Goal: Information Seeking & Learning: Understand process/instructions

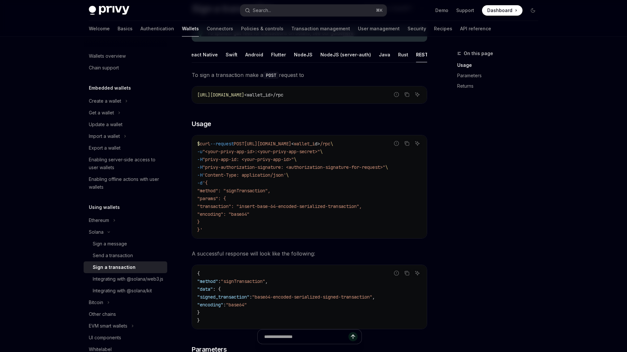
scroll to position [72, 0]
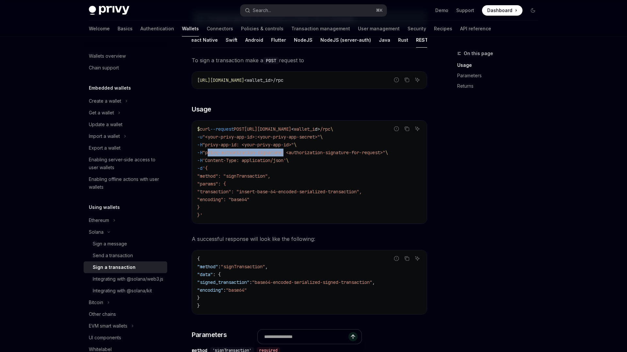
drag, startPoint x: 219, startPoint y: 152, endPoint x: 297, endPoint y: 155, distance: 78.0
click at [297, 155] on span ""privy-authorization-signature: <authorization-signature-for-request>"" at bounding box center [293, 153] width 183 height 6
copy span "privy-authorization-signature"
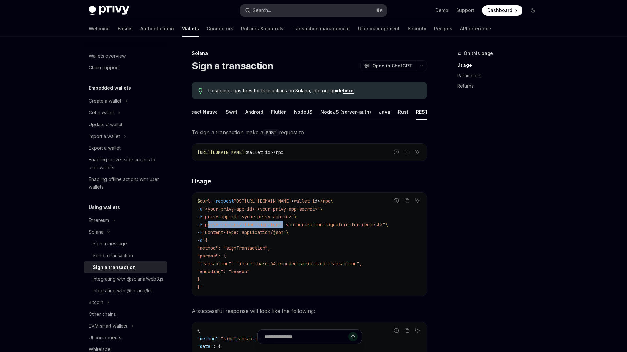
click at [264, 11] on div "Search..." at bounding box center [262, 11] width 18 height 8
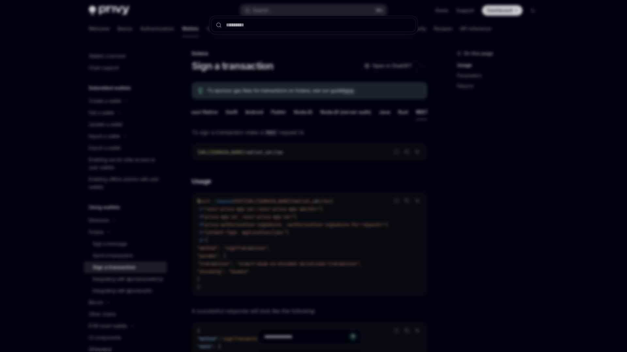
type input "**********"
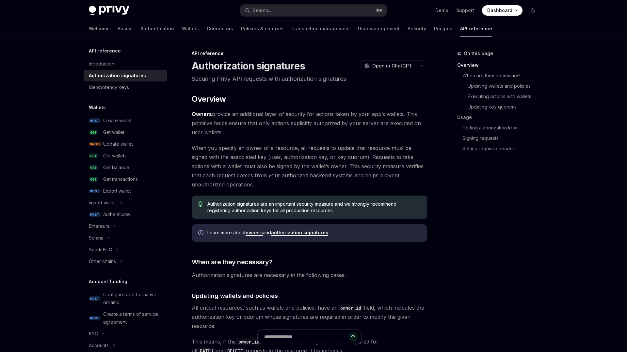
click at [270, 115] on span "Owners provide an additional layer of security for actions taken by your app’s …" at bounding box center [309, 123] width 235 height 27
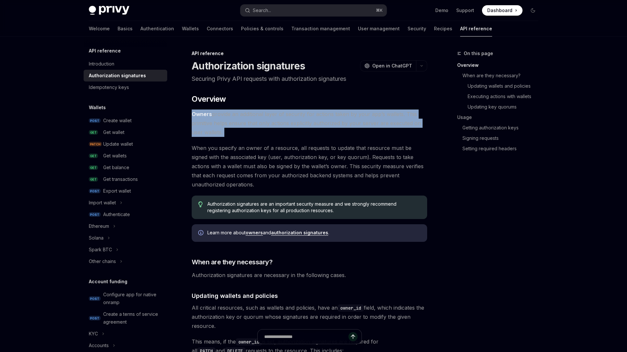
click at [270, 115] on span "Owners provide an additional layer of security for actions taken by your app’s …" at bounding box center [309, 123] width 235 height 27
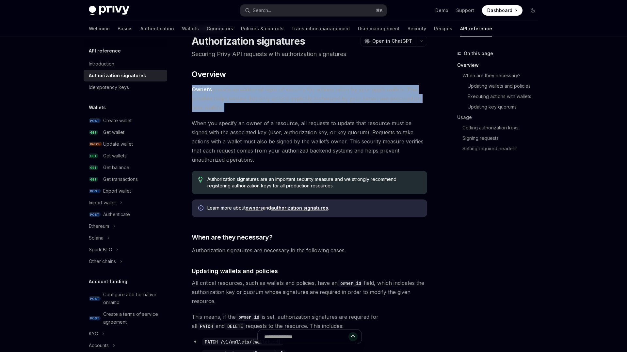
scroll to position [43, 0]
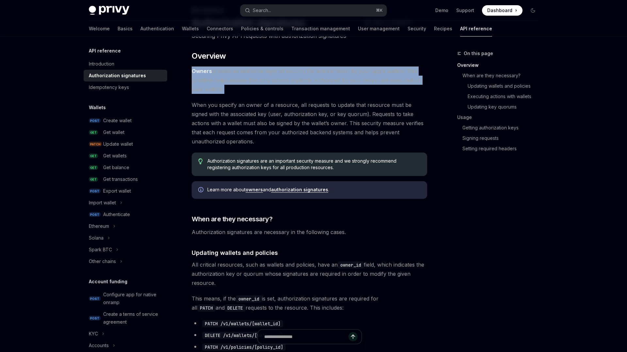
click at [228, 114] on span "When you specify an owner of a resource, all requests to update that resource m…" at bounding box center [309, 124] width 235 height 46
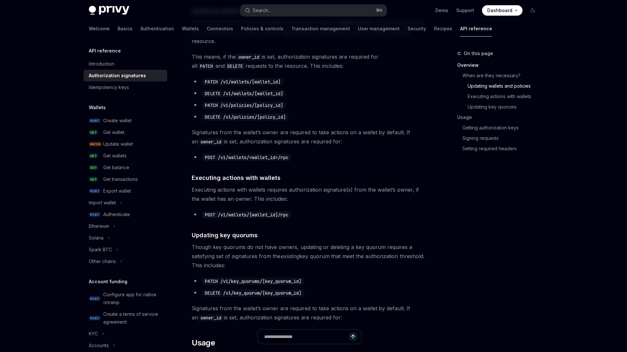
scroll to position [315, 0]
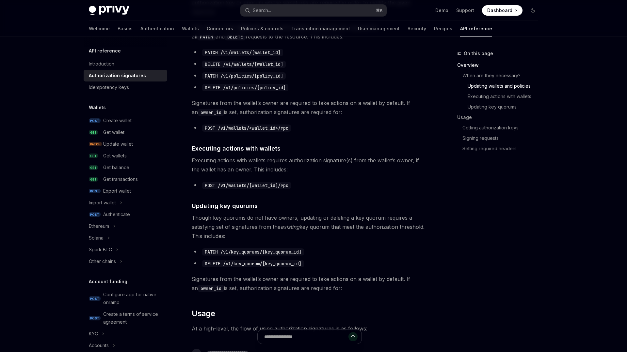
click at [248, 158] on span "Executing actions with wallets requires authorization signature(s) from the wal…" at bounding box center [309, 165] width 235 height 18
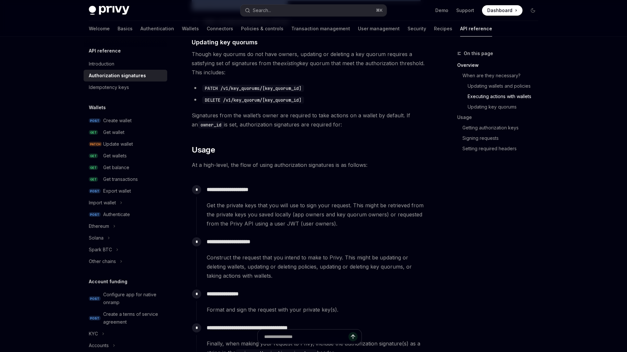
scroll to position [498, 0]
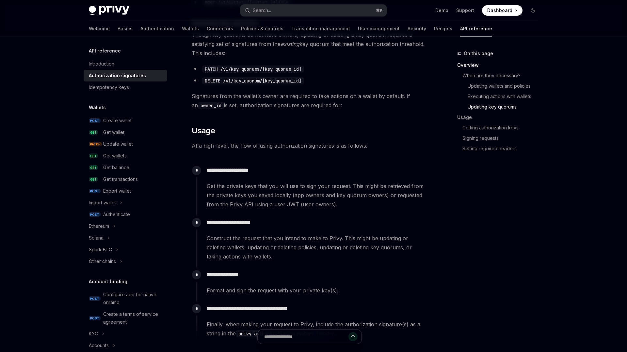
click at [236, 178] on div "**********" at bounding box center [311, 186] width 231 height 46
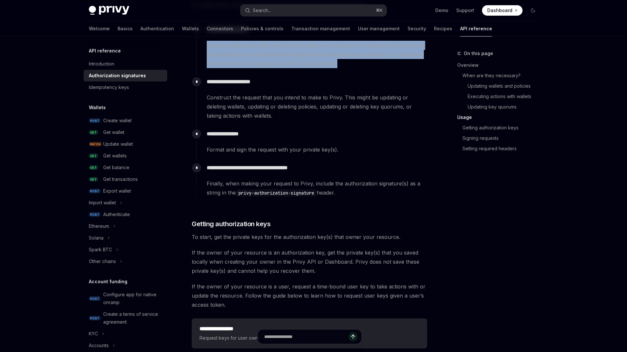
scroll to position [646, 0]
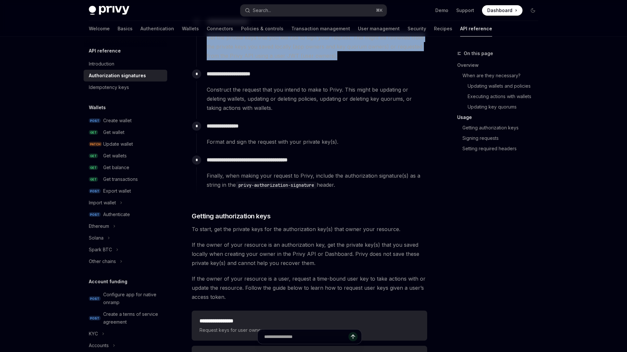
click at [257, 182] on code "privy-authorization-signature" at bounding box center [276, 185] width 81 height 7
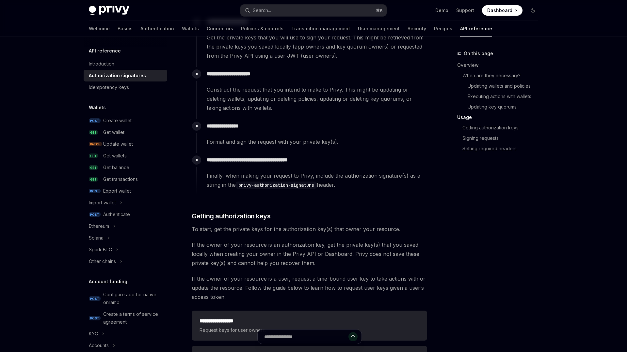
click at [257, 182] on code "privy-authorization-signature" at bounding box center [276, 185] width 81 height 7
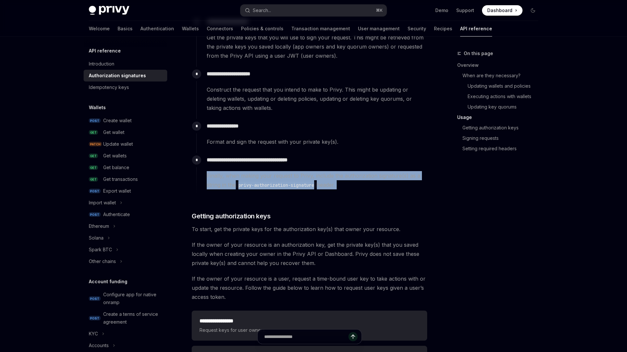
click at [253, 190] on div "**********" at bounding box center [311, 174] width 231 height 43
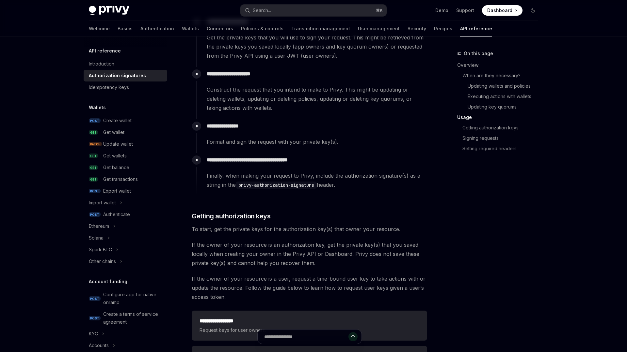
click at [253, 190] on div "**********" at bounding box center [311, 174] width 231 height 43
drag, startPoint x: 241, startPoint y: 184, endPoint x: 289, endPoint y: 184, distance: 48.0
click at [289, 184] on code "privy-authorization-signature" at bounding box center [276, 185] width 81 height 7
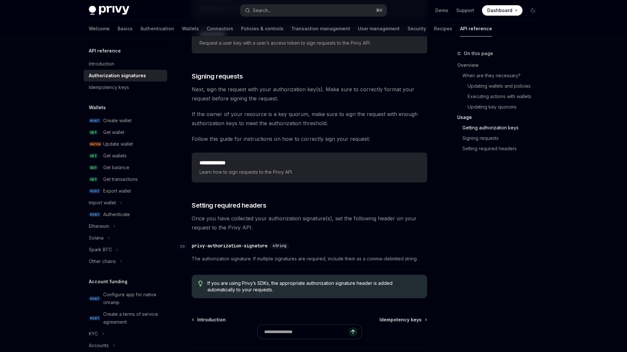
scroll to position [939, 0]
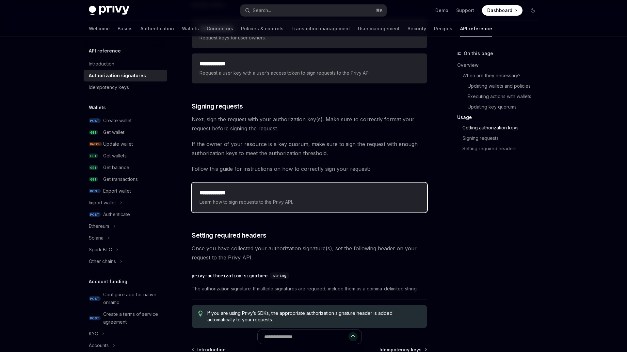
click at [243, 198] on span "Learn how to sign requests to the Privy API." at bounding box center [309, 202] width 220 height 8
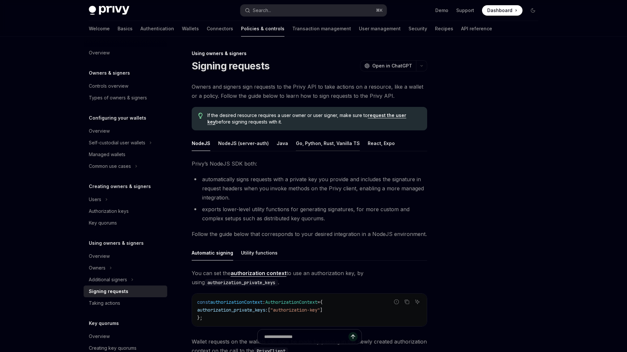
click at [335, 139] on div "Go, Python, Rust, Vanilla TS" at bounding box center [328, 143] width 64 height 15
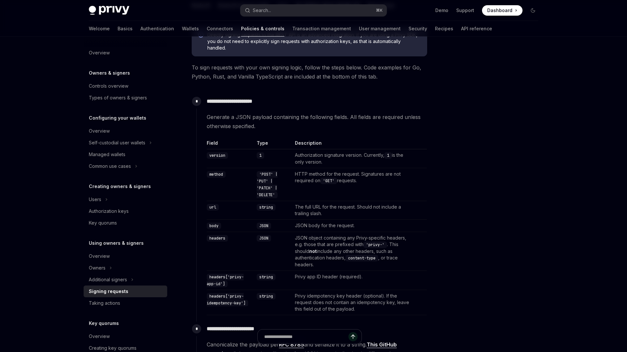
scroll to position [146, 0]
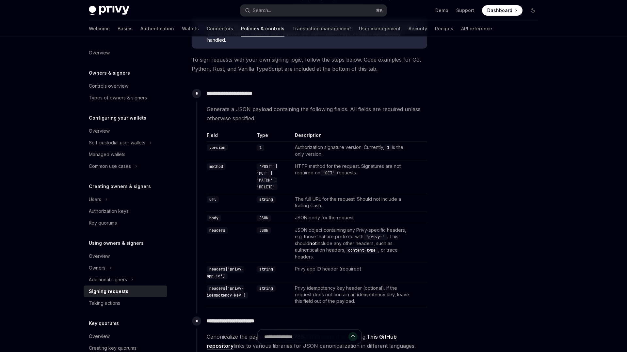
click at [302, 291] on td "Privy idempotency key header (optional). If the request does not contain an ide…" at bounding box center [352, 295] width 121 height 25
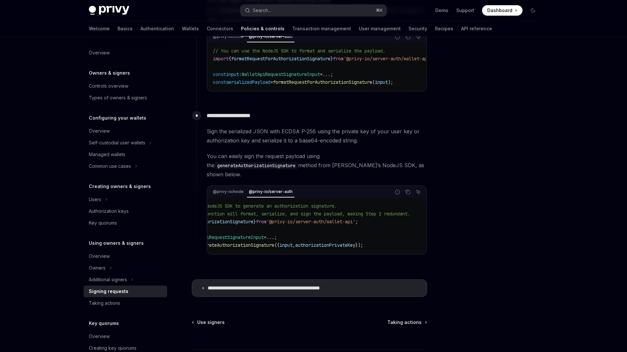
scroll to position [0, 0]
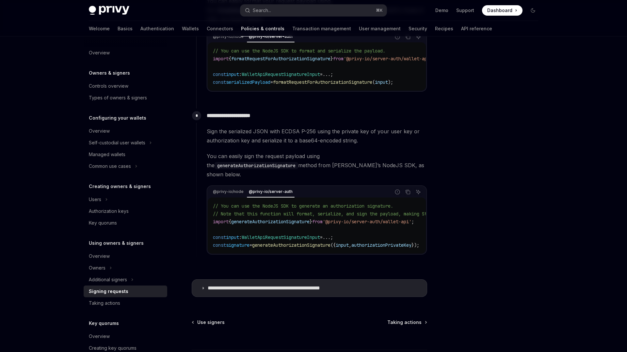
click at [292, 242] on span "generateAuthorizationSignature" at bounding box center [291, 245] width 78 height 6
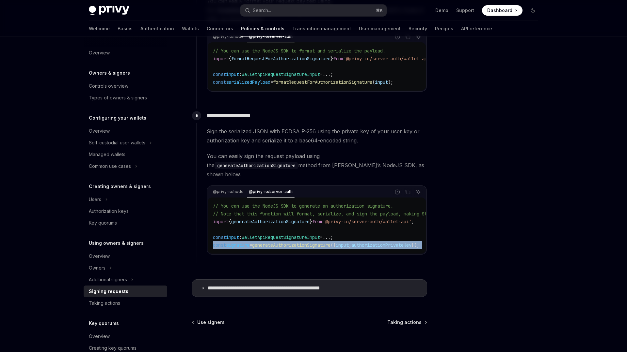
click at [282, 242] on span "generateAuthorizationSignature" at bounding box center [291, 245] width 78 height 6
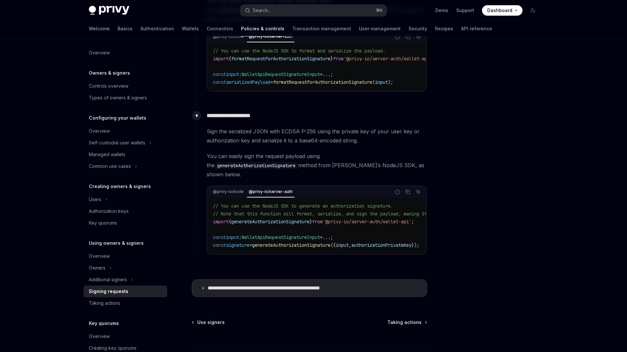
click at [282, 242] on span "generateAuthorizationSignature" at bounding box center [291, 245] width 78 height 6
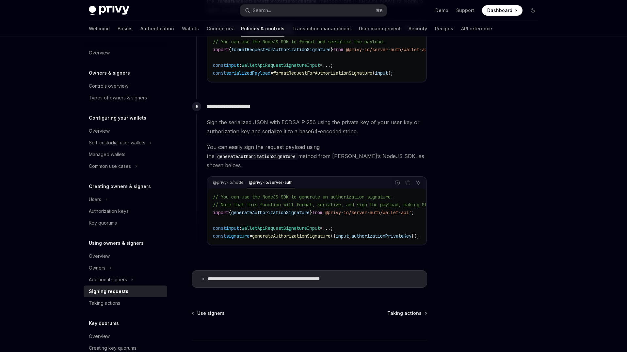
scroll to position [517, 0]
click at [199, 276] on summary "**********" at bounding box center [309, 278] width 235 height 17
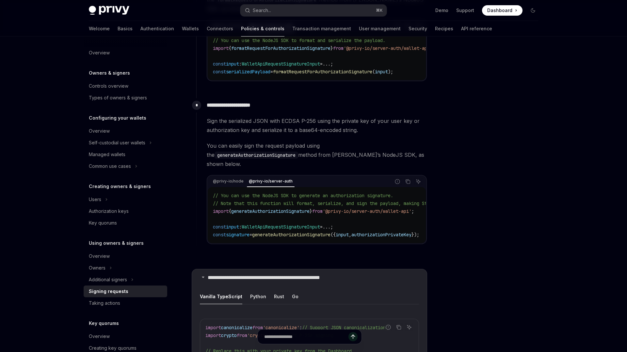
scroll to position [614, 0]
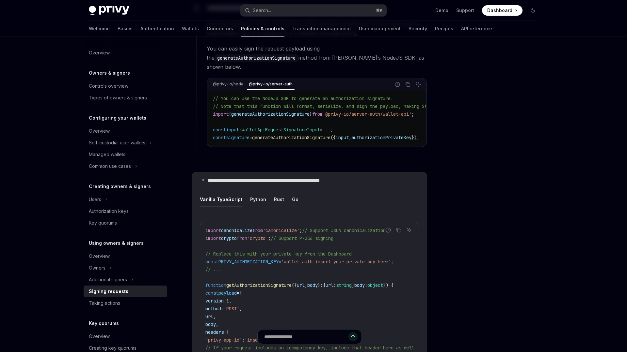
click at [292, 195] on div "Go" at bounding box center [295, 199] width 7 height 15
type textarea "*"
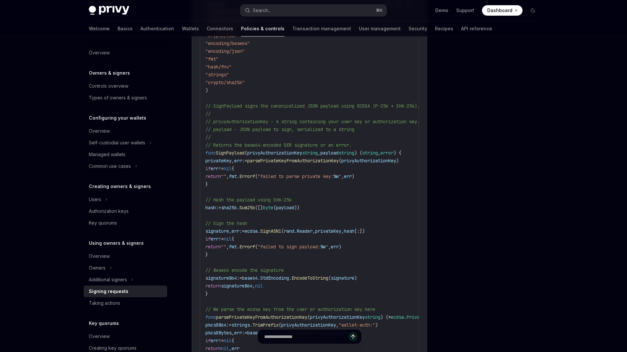
scroll to position [785, 0]
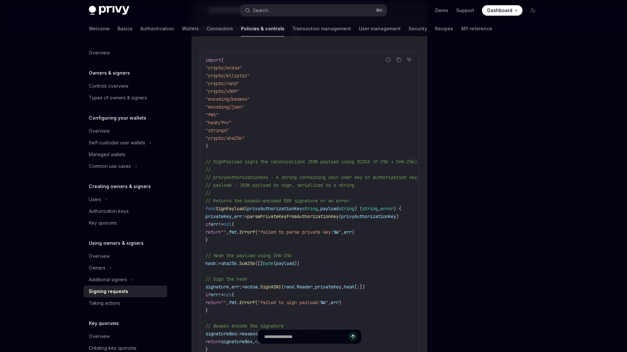
click at [234, 206] on span "SignPayload" at bounding box center [230, 209] width 29 height 6
copy span "SignPayload"
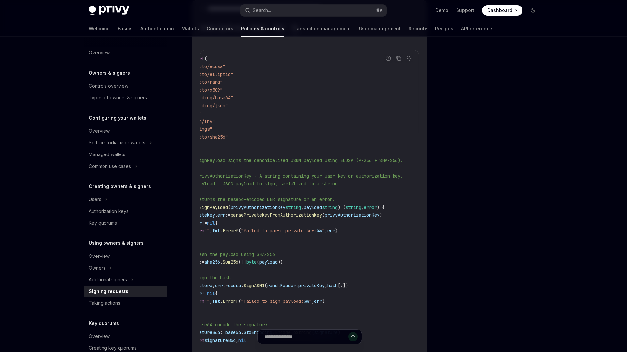
scroll to position [0, 0]
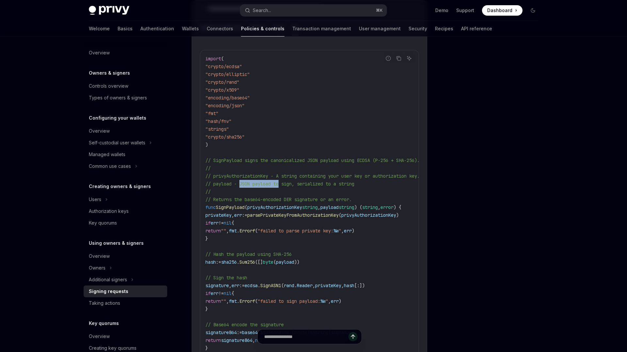
drag, startPoint x: 241, startPoint y: 177, endPoint x: 298, endPoint y: 177, distance: 57.1
click at [298, 181] on span "// payload - JSON payload to sign, serialized to a string" at bounding box center [279, 184] width 149 height 6
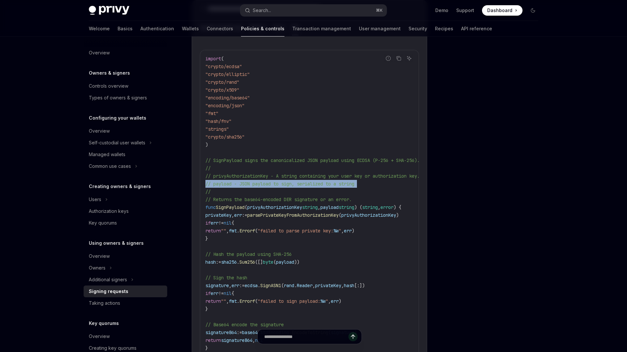
click at [298, 181] on span "// payload - JSON payload to sign, serialized to a string" at bounding box center [279, 184] width 149 height 6
click at [280, 181] on span "// payload - JSON payload to sign, serialized to a string" at bounding box center [279, 184] width 149 height 6
drag, startPoint x: 239, startPoint y: 179, endPoint x: 353, endPoint y: 187, distance: 114.5
click at [353, 187] on code "import ( " crypto/ecdsa " " crypto/elliptic " " crypto/rand " " crypto/x509 " "…" at bounding box center [338, 352] width 266 height 595
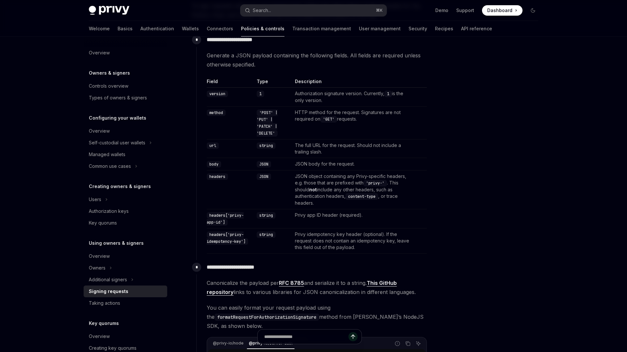
scroll to position [199, 0]
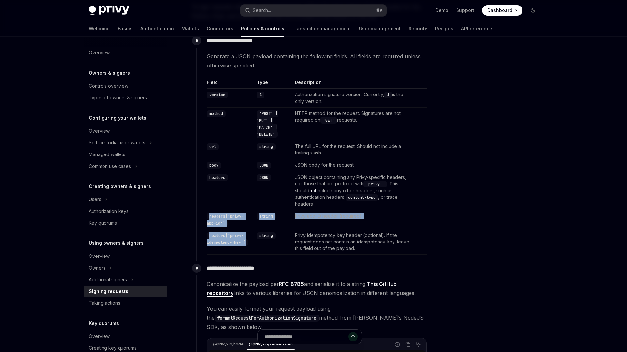
drag, startPoint x: 208, startPoint y: 216, endPoint x: 246, endPoint y: 251, distance: 52.0
click at [246, 251] on tbody "version 1 Authorization signature version. Currently, 1 is the only version. me…" at bounding box center [317, 172] width 220 height 166
click at [221, 239] on code "headers['privy-idempotency-key']" at bounding box center [227, 239] width 41 height 13
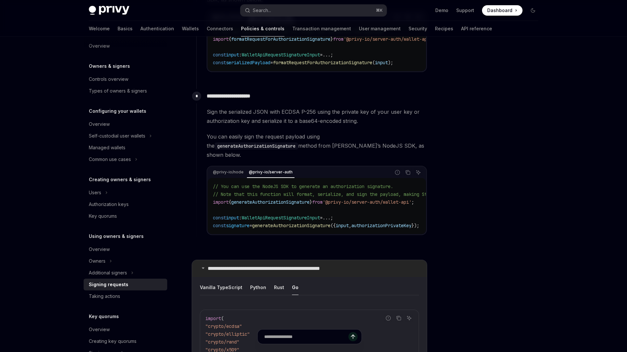
scroll to position [527, 0]
click at [216, 266] on p "**********" at bounding box center [281, 268] width 147 height 7
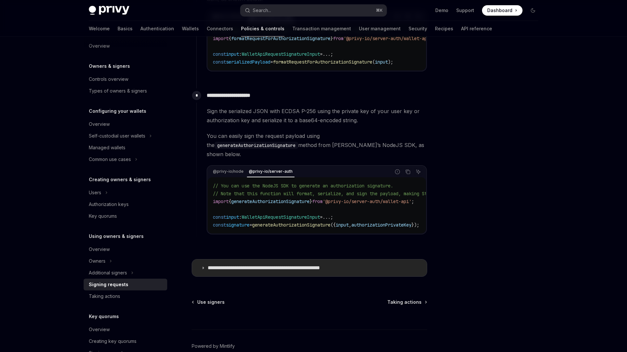
click at [214, 265] on p "**********" at bounding box center [281, 268] width 147 height 7
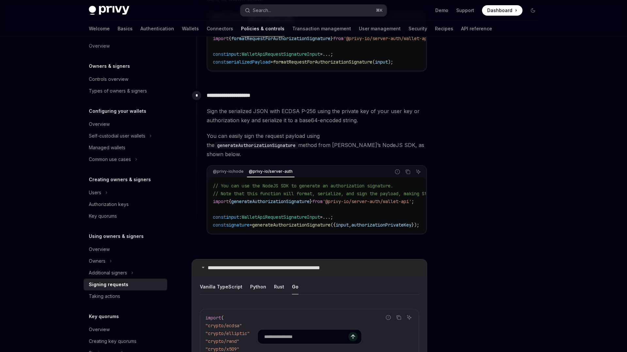
click at [214, 265] on p "**********" at bounding box center [281, 268] width 147 height 7
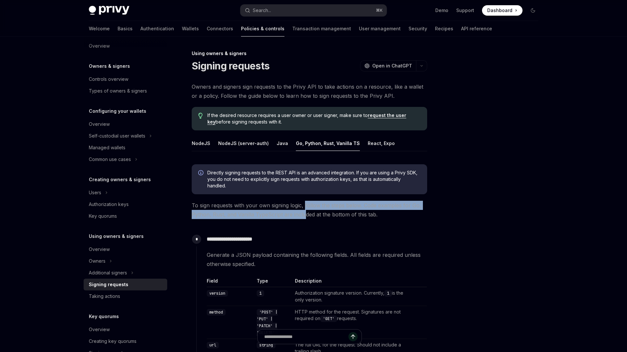
drag, startPoint x: 304, startPoint y: 205, endPoint x: 305, endPoint y: 211, distance: 6.2
click at [304, 211] on span "To sign requests with your own signing logic, follow the steps below. Code exam…" at bounding box center [309, 210] width 235 height 18
click at [305, 211] on span "To sign requests with your own signing logic, follow the steps below. Code exam…" at bounding box center [309, 210] width 235 height 18
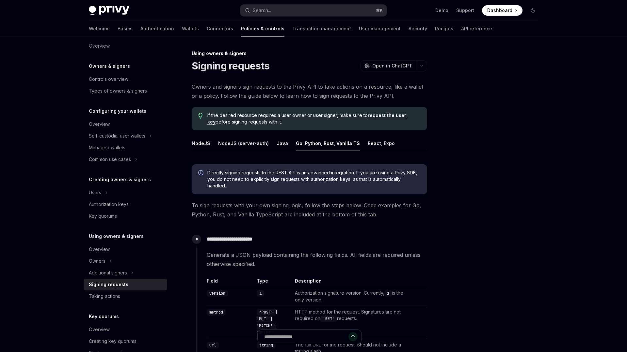
click at [305, 211] on span "To sign requests with your own signing logic, follow the steps below. Code exam…" at bounding box center [309, 210] width 235 height 18
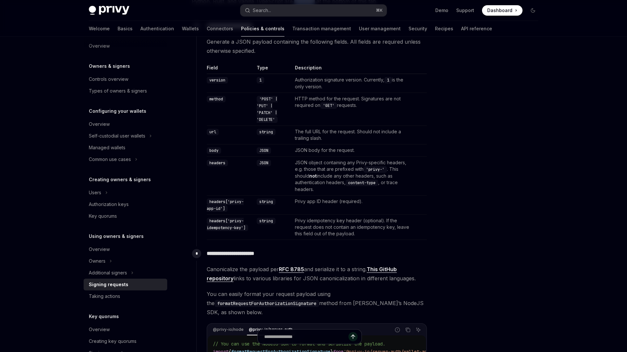
scroll to position [220, 0]
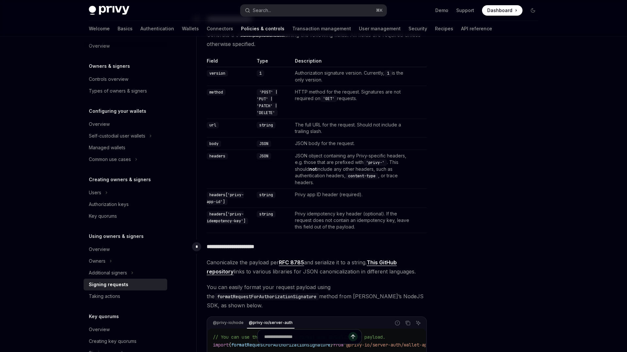
click at [227, 272] on link "This GitHub repository" at bounding box center [302, 267] width 190 height 16
